Goal: Find contact information: Obtain details needed to contact an individual or organization

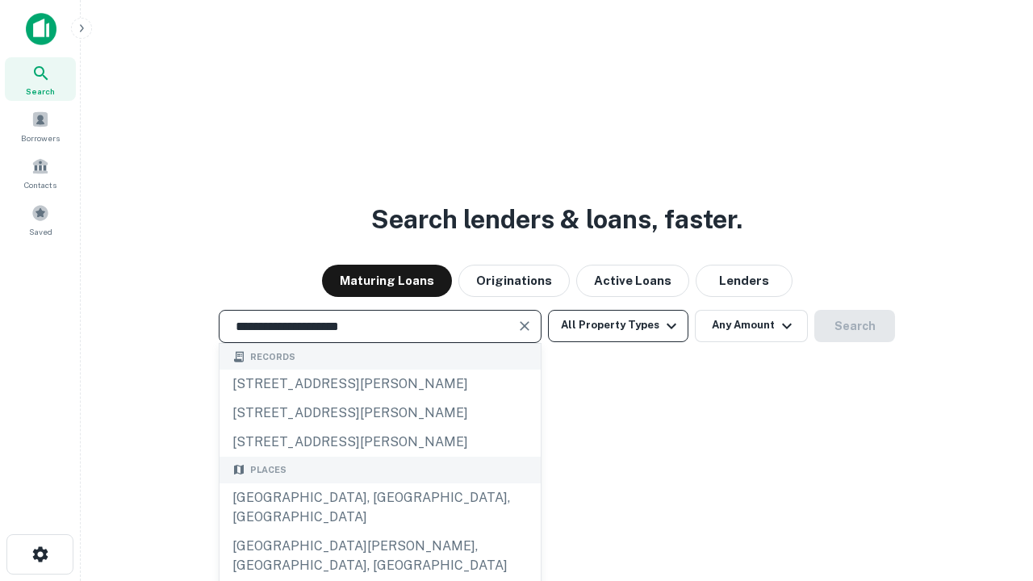
click at [618, 325] on button "All Property Types" at bounding box center [618, 326] width 140 height 32
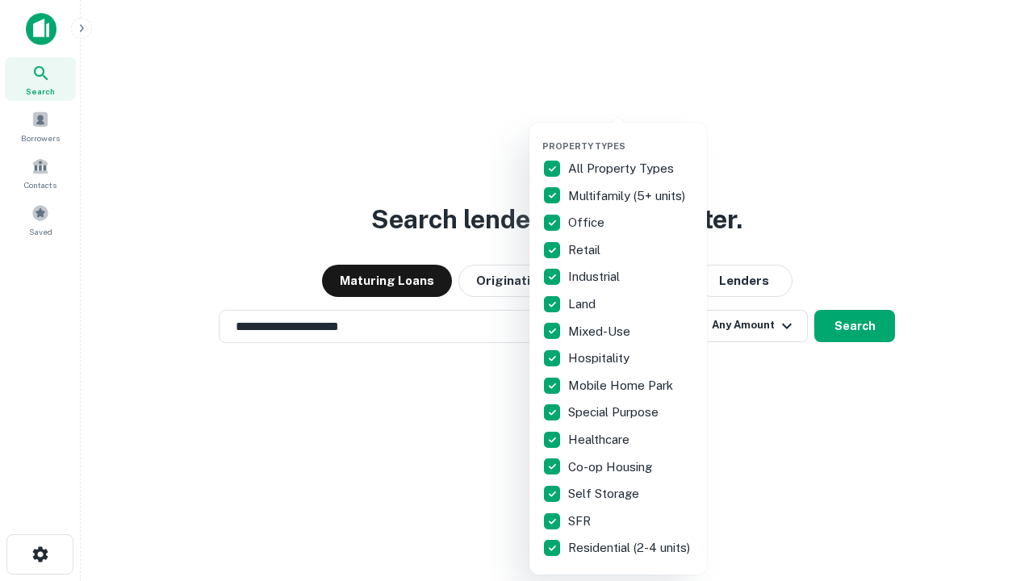
type input "**********"
click at [631, 136] on button "button" at bounding box center [631, 136] width 178 height 1
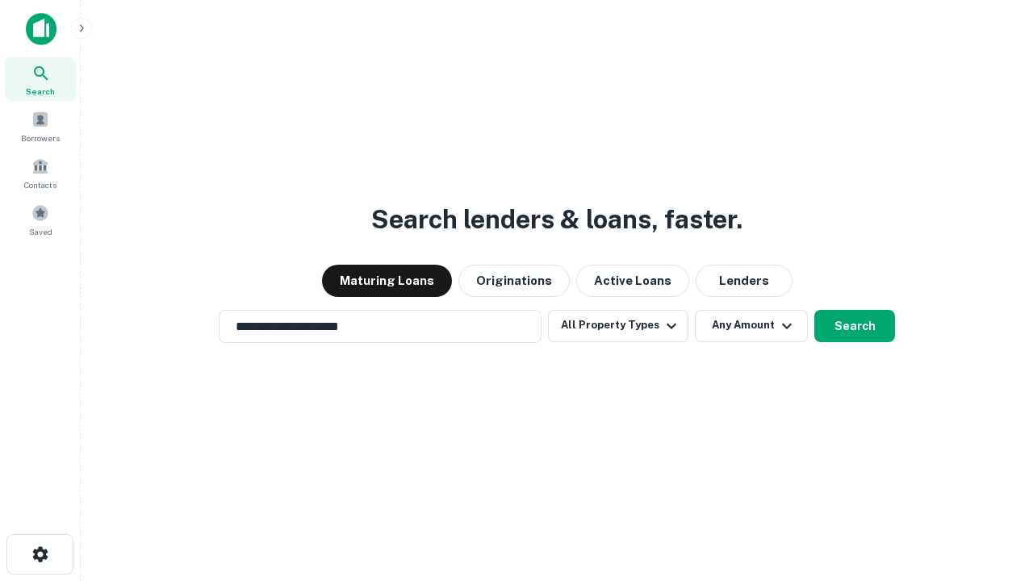
scroll to position [25, 0]
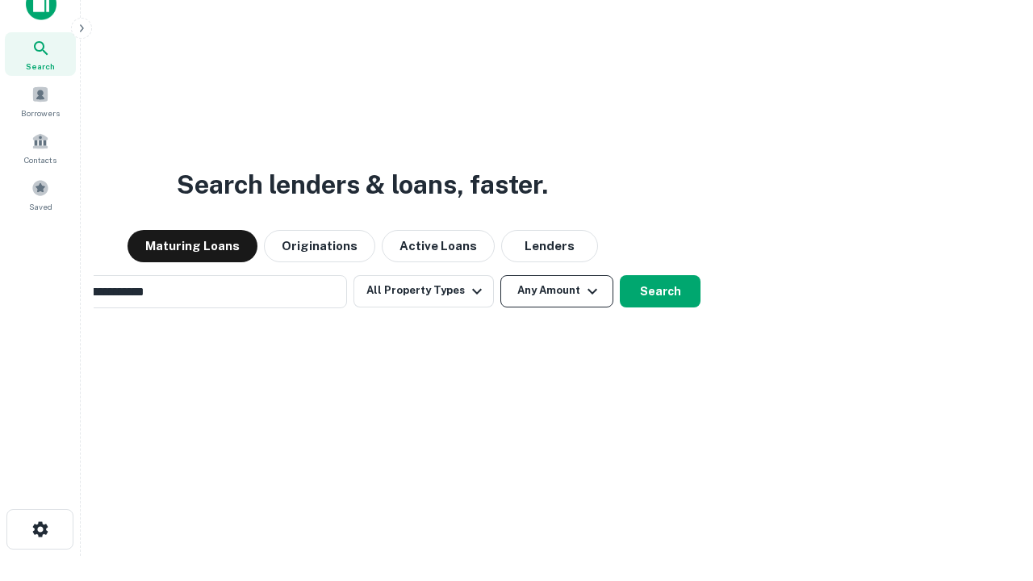
click at [500, 275] on button "Any Amount" at bounding box center [556, 291] width 113 height 32
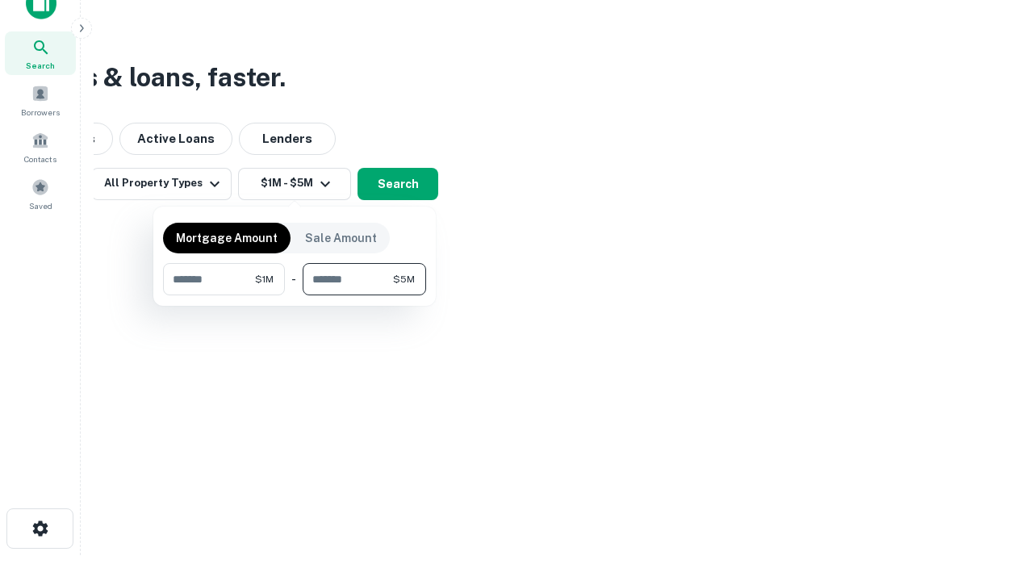
type input "*******"
click at [295, 295] on button "button" at bounding box center [294, 295] width 263 height 1
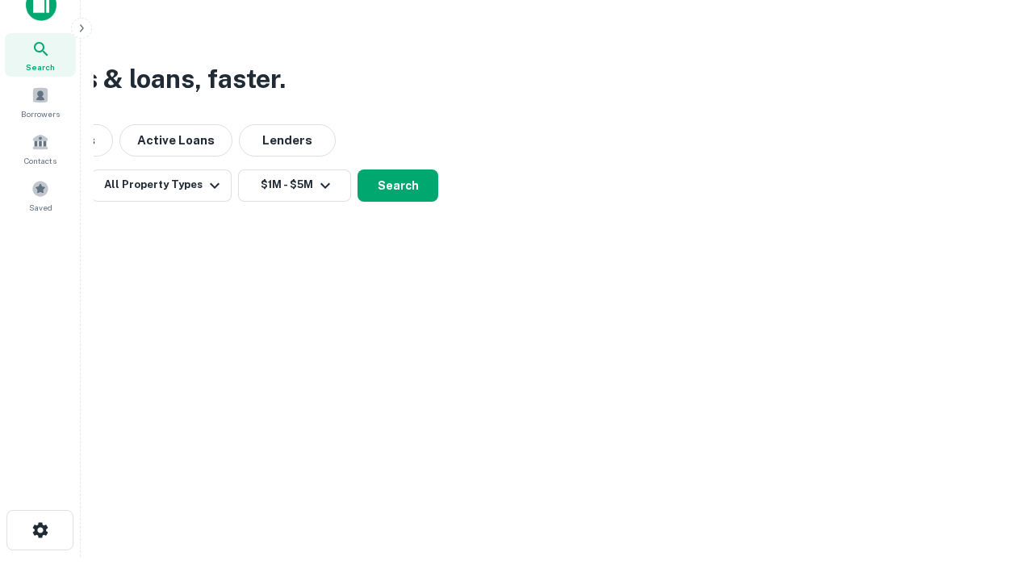
scroll to position [10, 298]
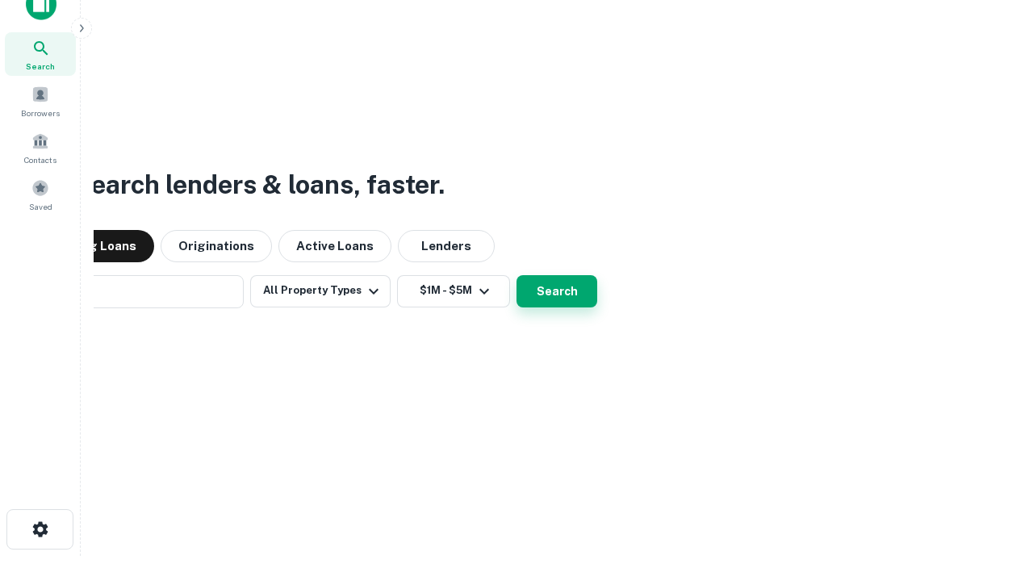
click at [517, 275] on button "Search" at bounding box center [557, 291] width 81 height 32
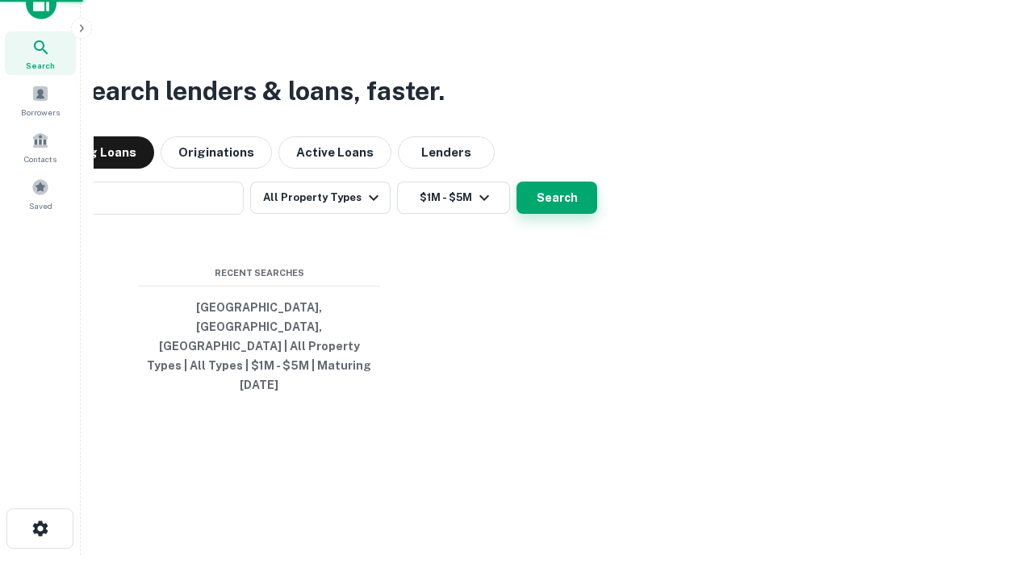
scroll to position [43, 457]
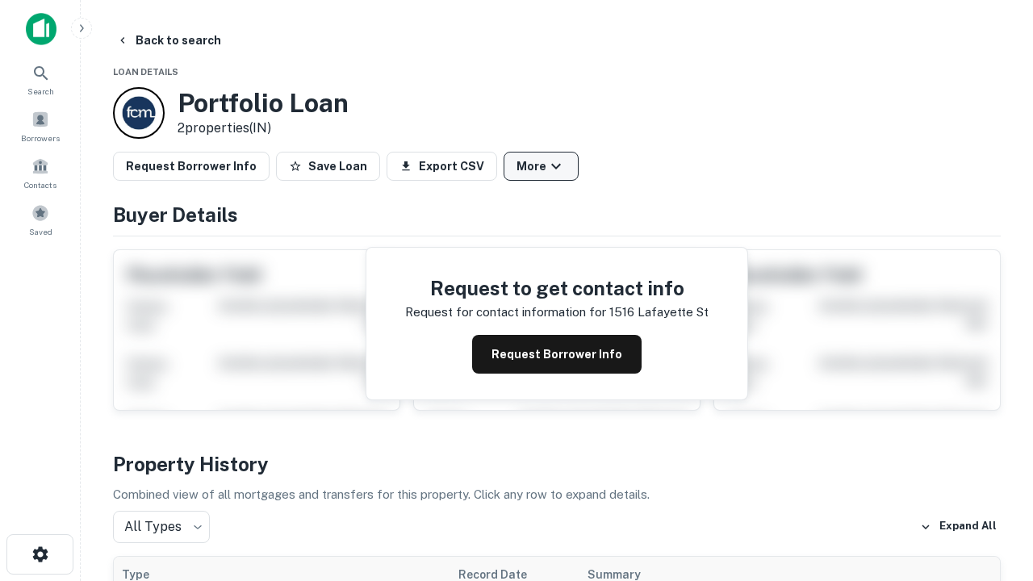
click at [541, 166] on button "More" at bounding box center [541, 166] width 75 height 29
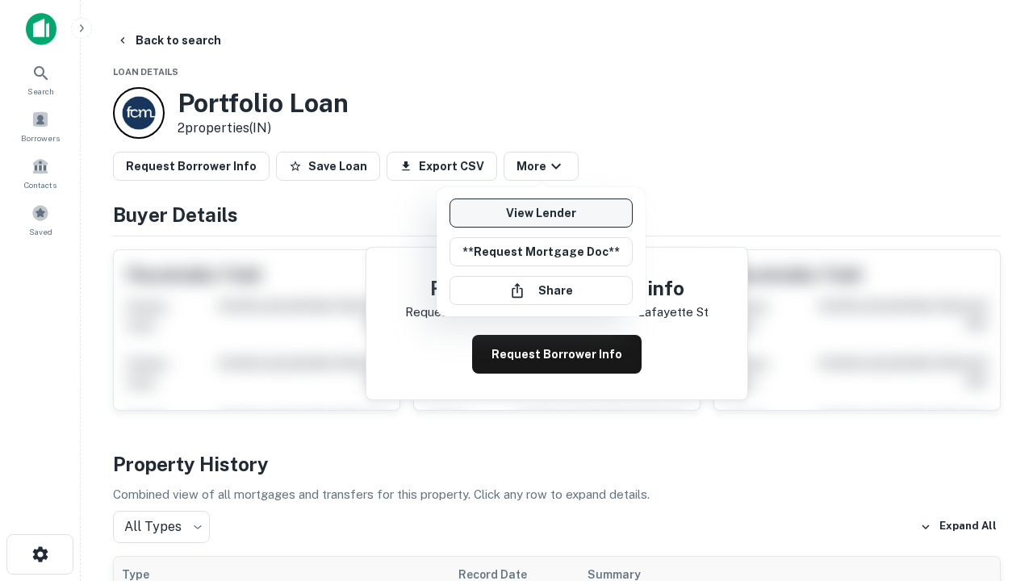
click at [541, 213] on link "View Lender" at bounding box center [541, 213] width 183 height 29
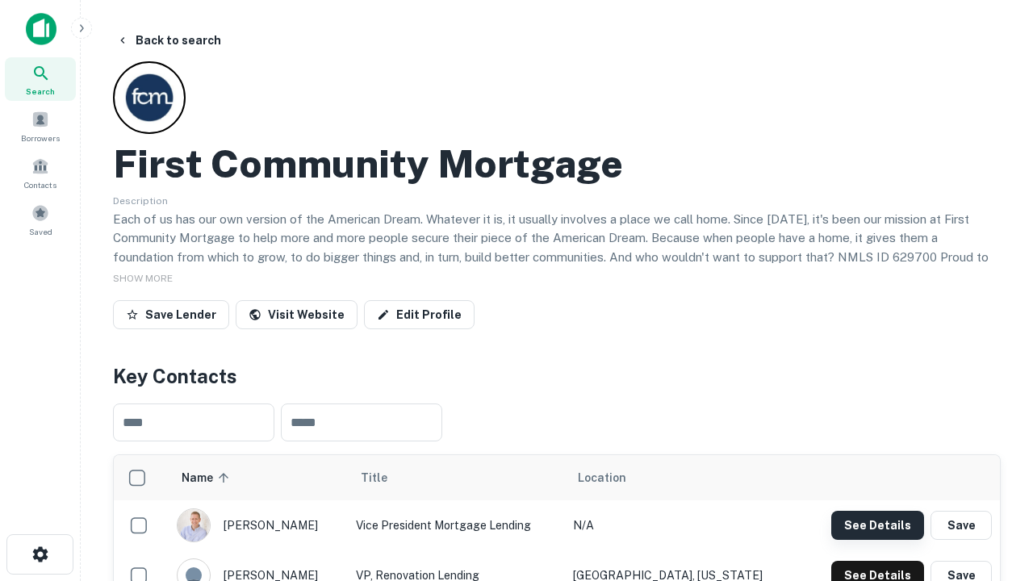
click at [877, 525] on button "See Details" at bounding box center [877, 525] width 93 height 29
click at [40, 554] on icon "button" at bounding box center [40, 554] width 19 height 19
